Goal: Check status: Check status

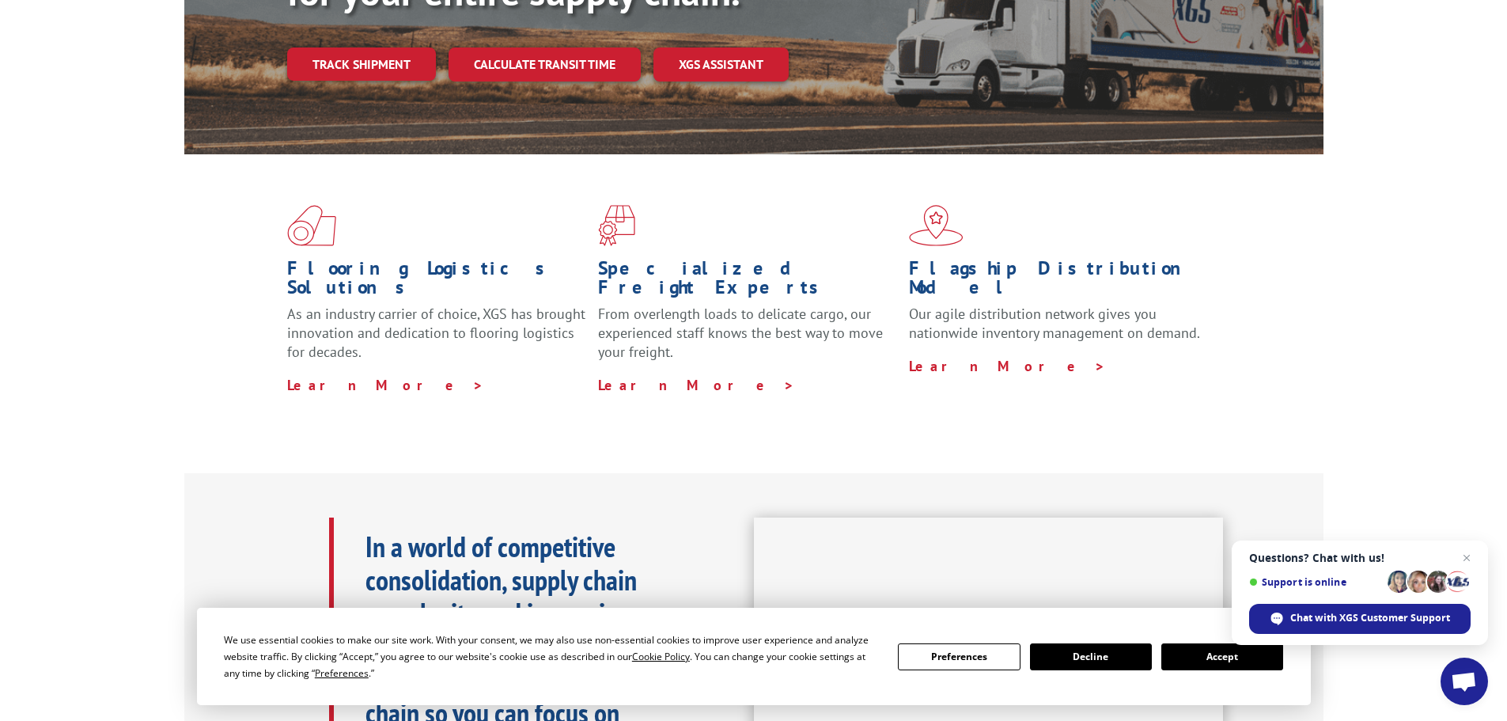
scroll to position [316, 0]
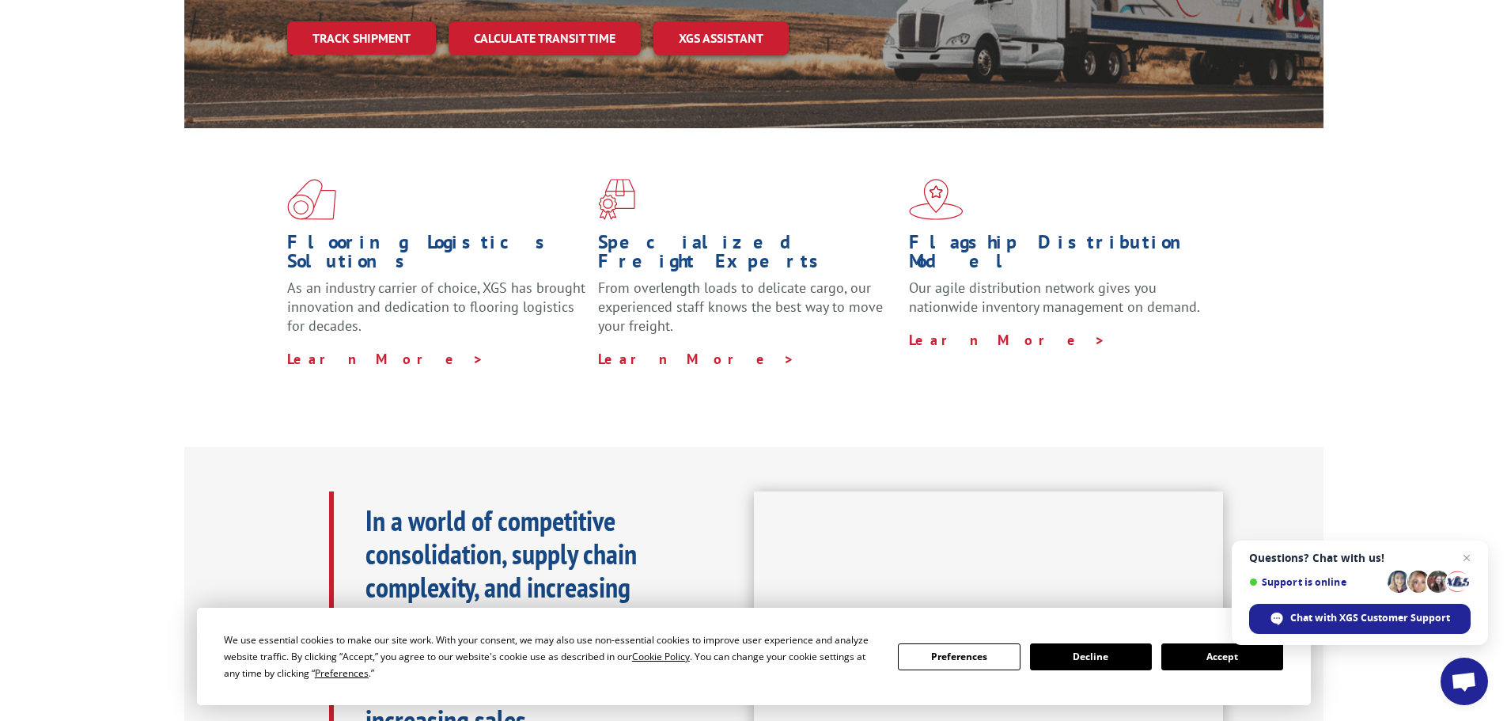
click at [1229, 653] on button "Accept" at bounding box center [1222, 656] width 122 height 27
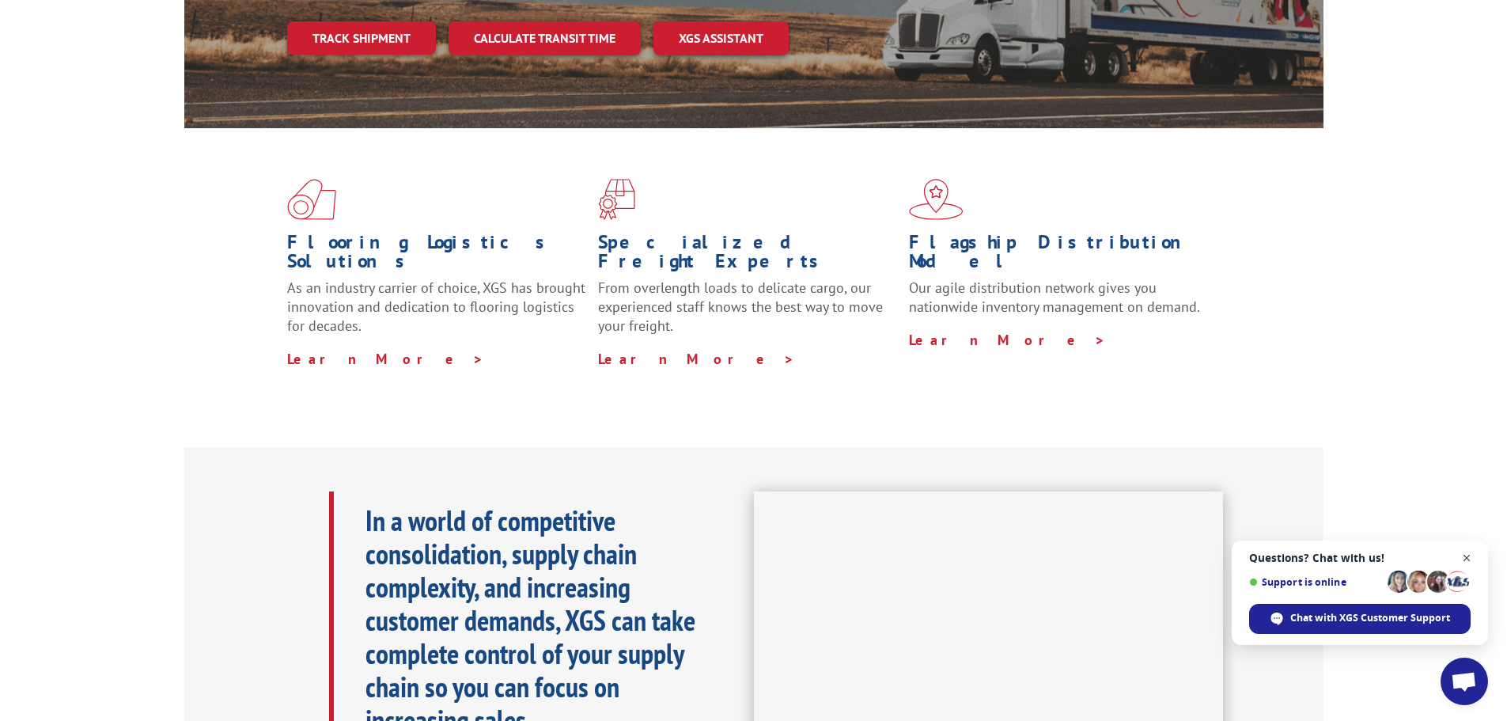
click at [1467, 557] on span "Close chat" at bounding box center [1467, 558] width 20 height 20
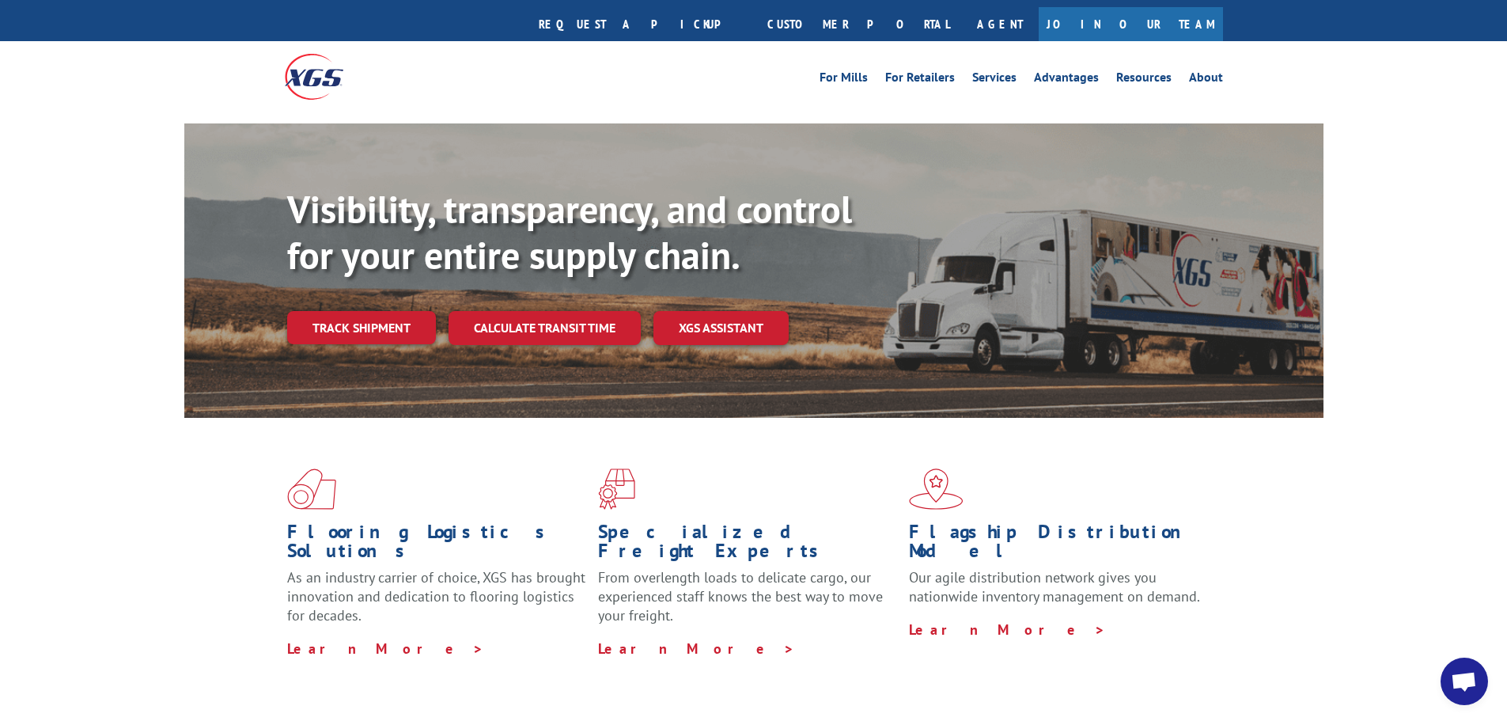
scroll to position [0, 0]
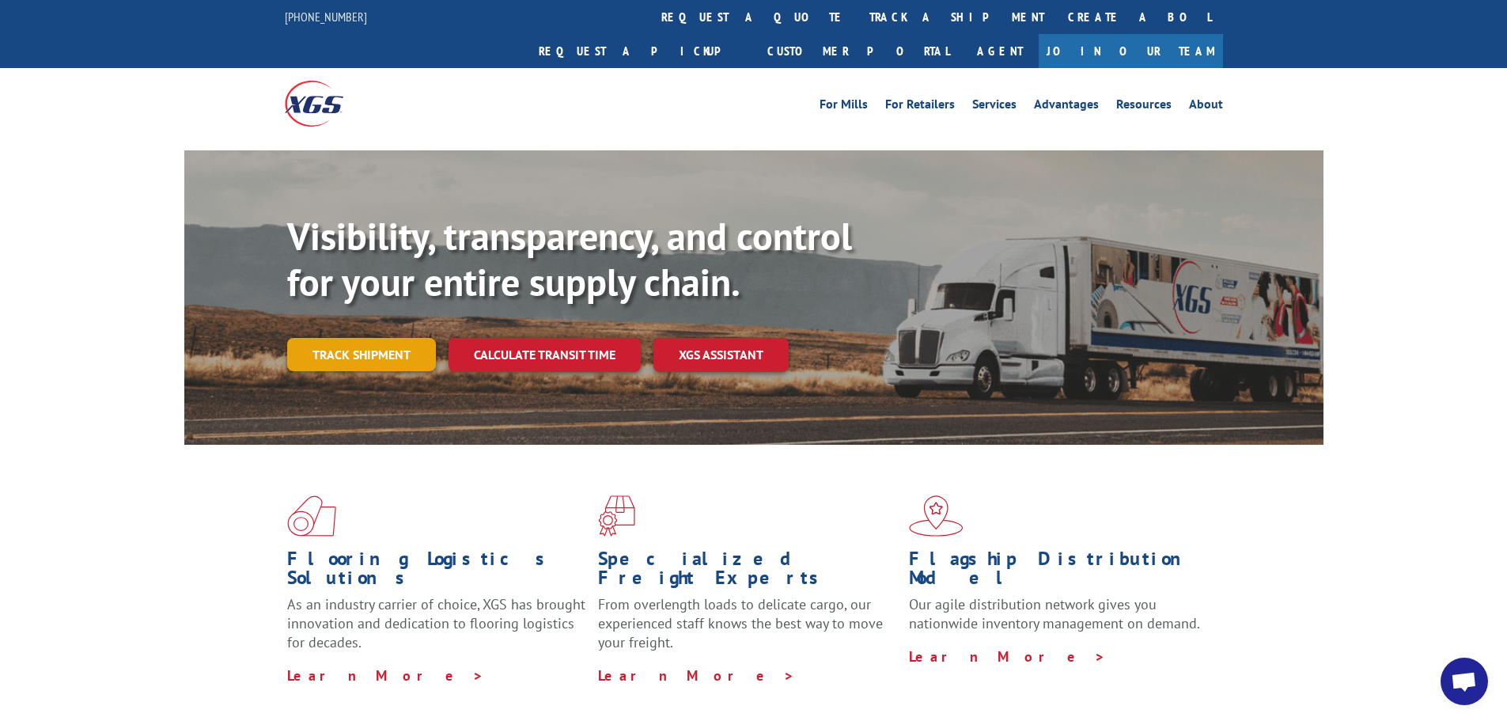
click at [371, 338] on link "Track shipment" at bounding box center [361, 354] width 149 height 33
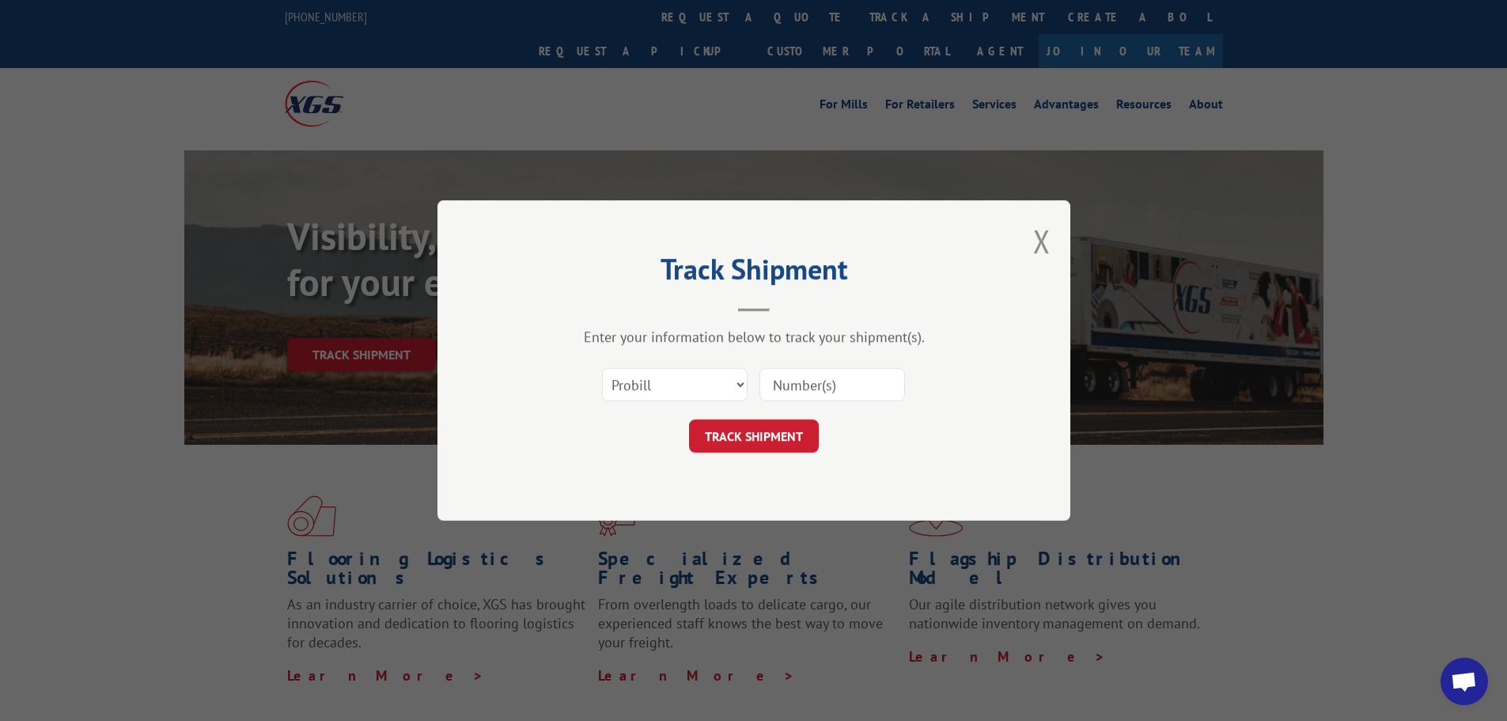
click at [796, 386] on input at bounding box center [832, 384] width 146 height 33
paste input "15970190"
type input "15970190"
click at [751, 440] on button "TRACK SHIPMENT" at bounding box center [754, 435] width 130 height 33
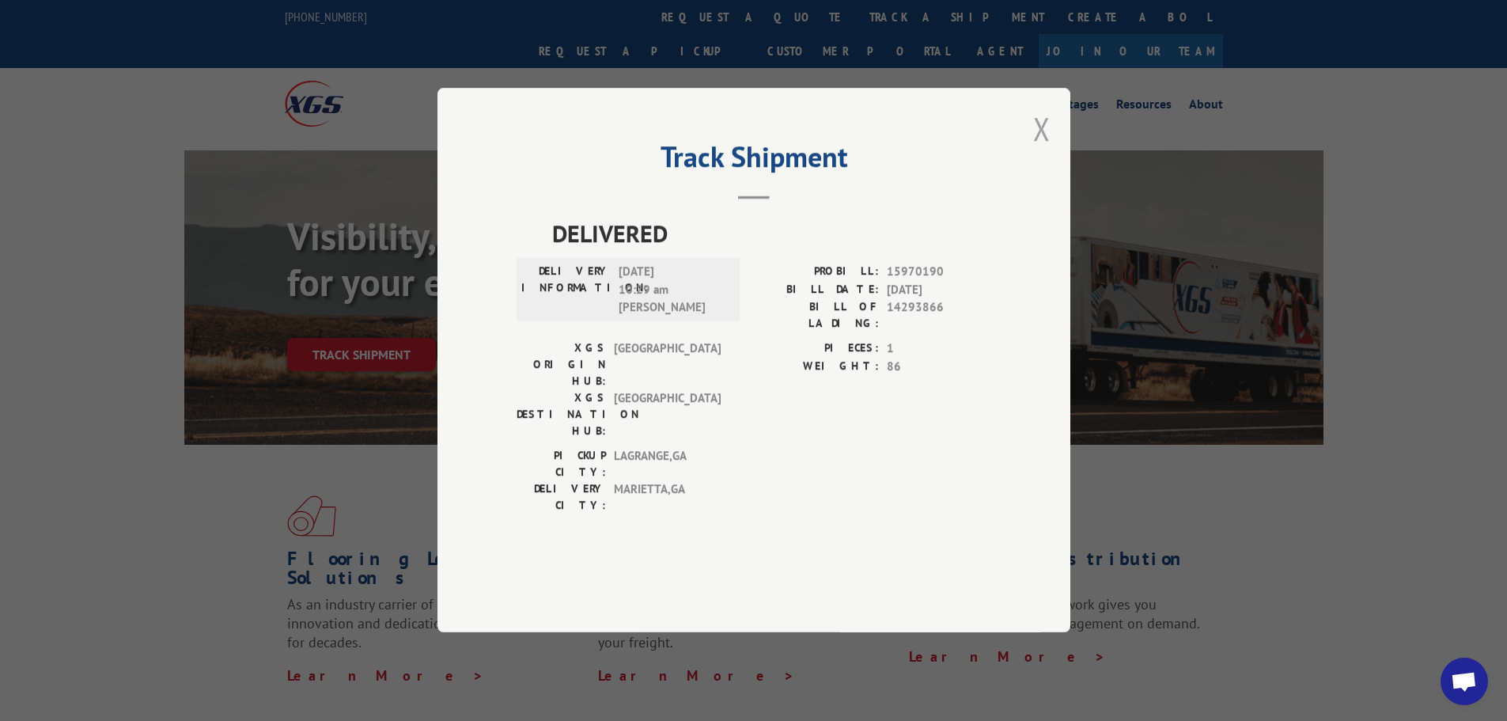
click at [1039, 149] on button "Close modal" at bounding box center [1041, 129] width 17 height 42
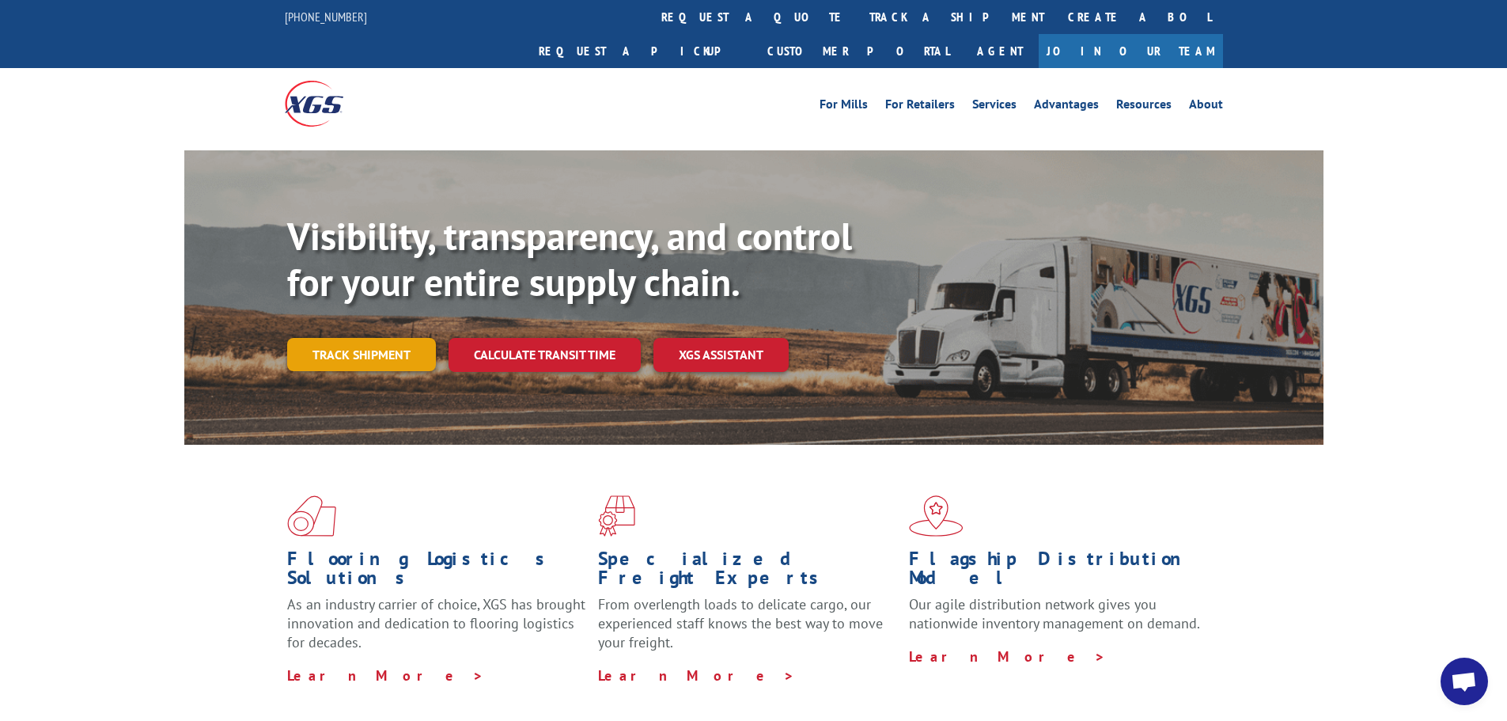
click at [379, 338] on link "Track shipment" at bounding box center [361, 354] width 149 height 33
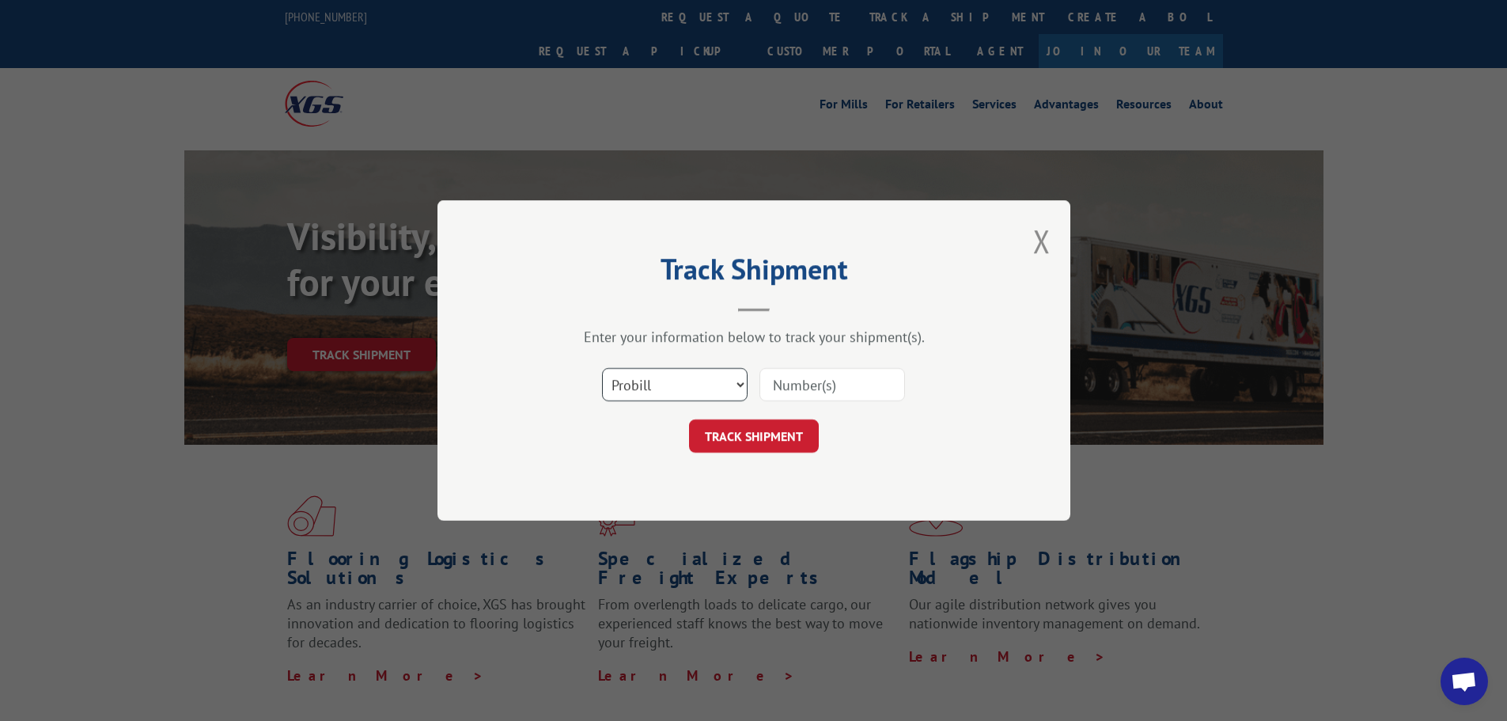
click at [736, 388] on select "Select category... Probill BOL PO" at bounding box center [675, 384] width 146 height 33
select select "po"
click at [602, 368] on select "Select category... Probill BOL PO" at bounding box center [675, 384] width 146 height 33
click at [822, 379] on input at bounding box center [832, 384] width 146 height 33
paste input "15970190"
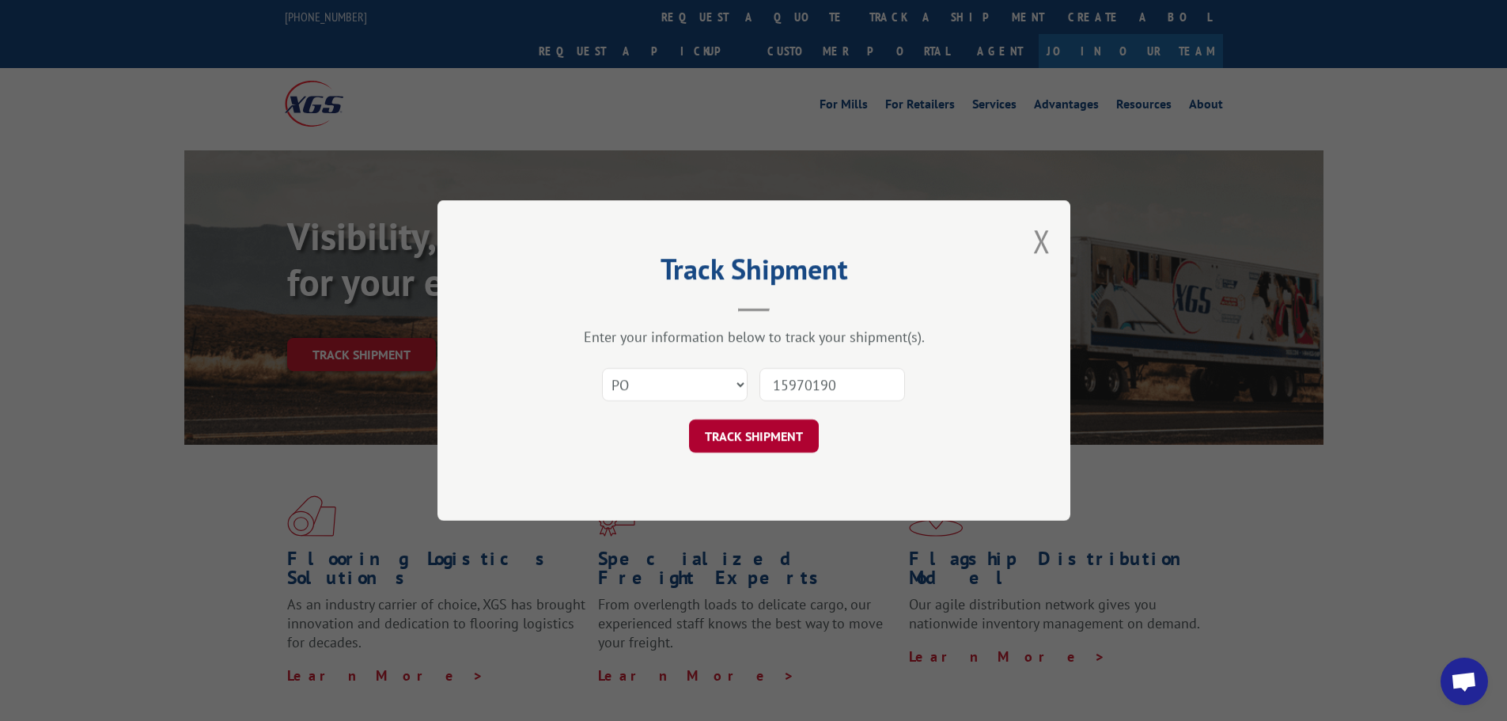
type input "15970190"
click at [761, 430] on button "TRACK SHIPMENT" at bounding box center [754, 435] width 130 height 33
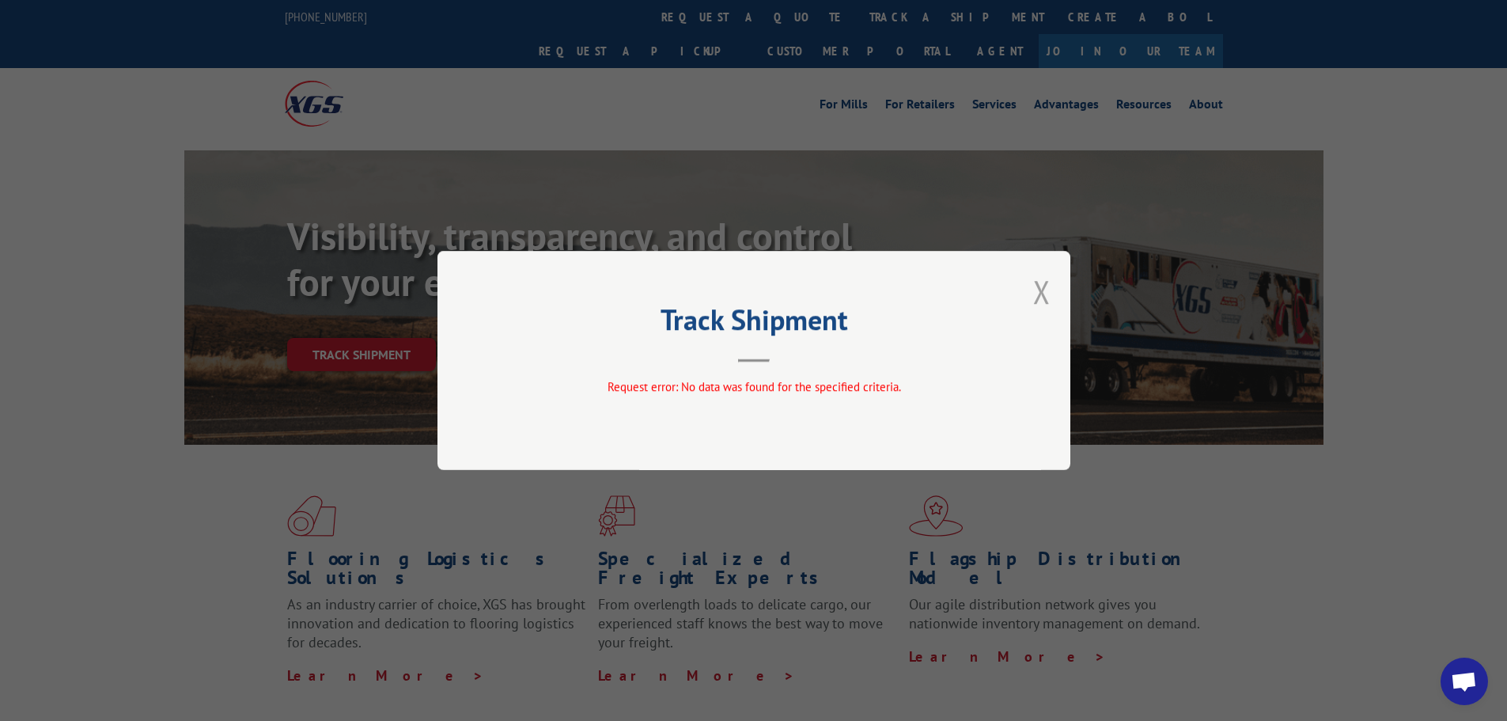
click at [1049, 293] on button "Close modal" at bounding box center [1041, 292] width 17 height 42
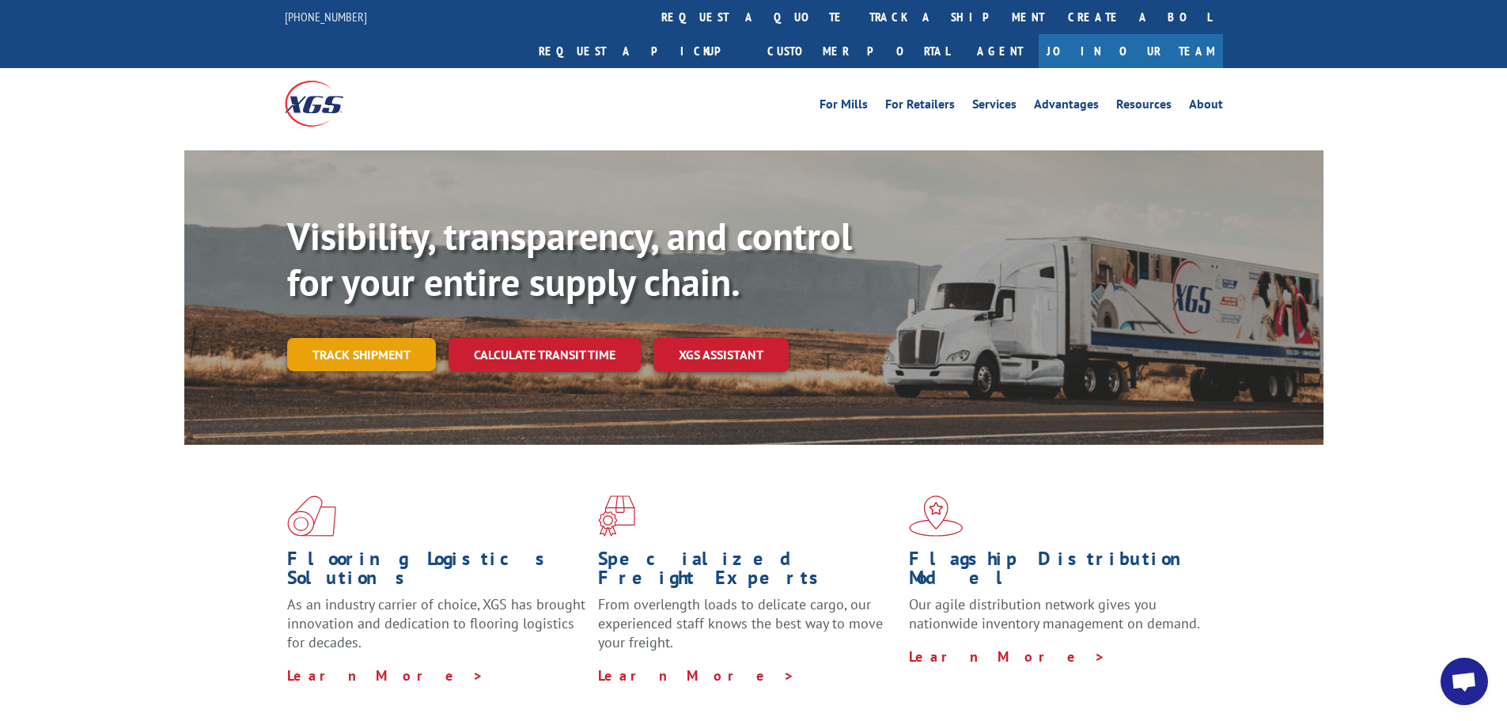
click at [366, 338] on link "Track shipment" at bounding box center [361, 354] width 149 height 33
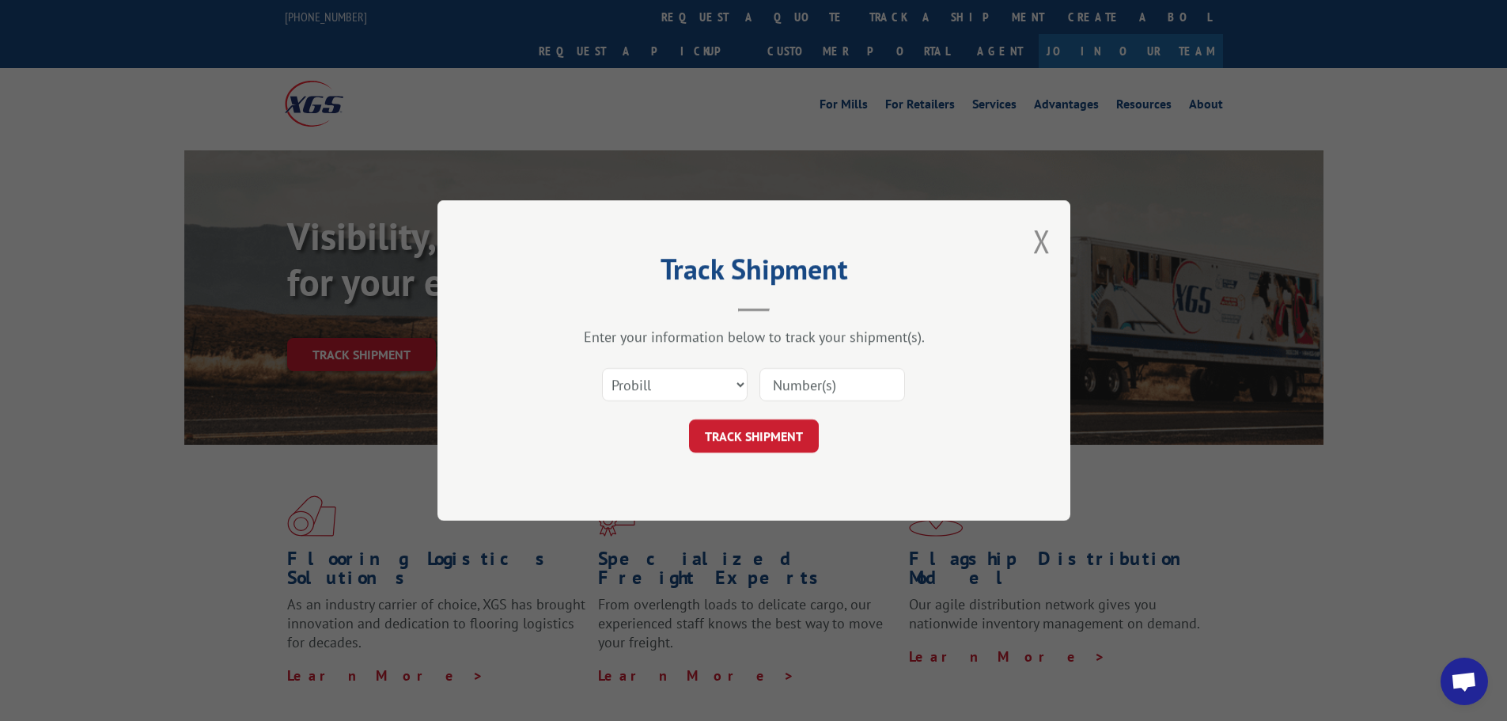
click at [807, 386] on input at bounding box center [832, 384] width 146 height 33
paste input "15970190"
type input "15970190"
click at [754, 439] on button "TRACK SHIPMENT" at bounding box center [754, 435] width 130 height 33
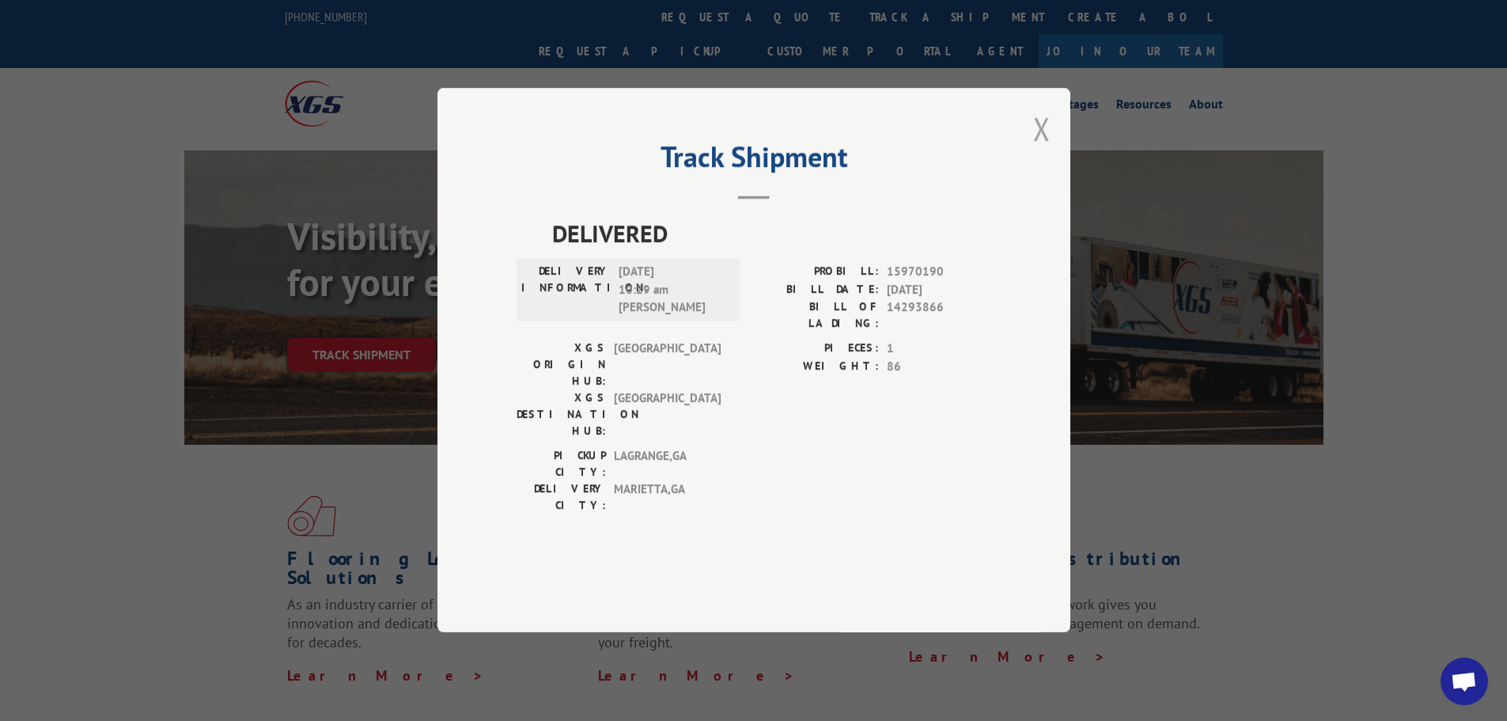
click at [1039, 149] on button "Close modal" at bounding box center [1041, 129] width 17 height 42
